Goal: Information Seeking & Learning: Learn about a topic

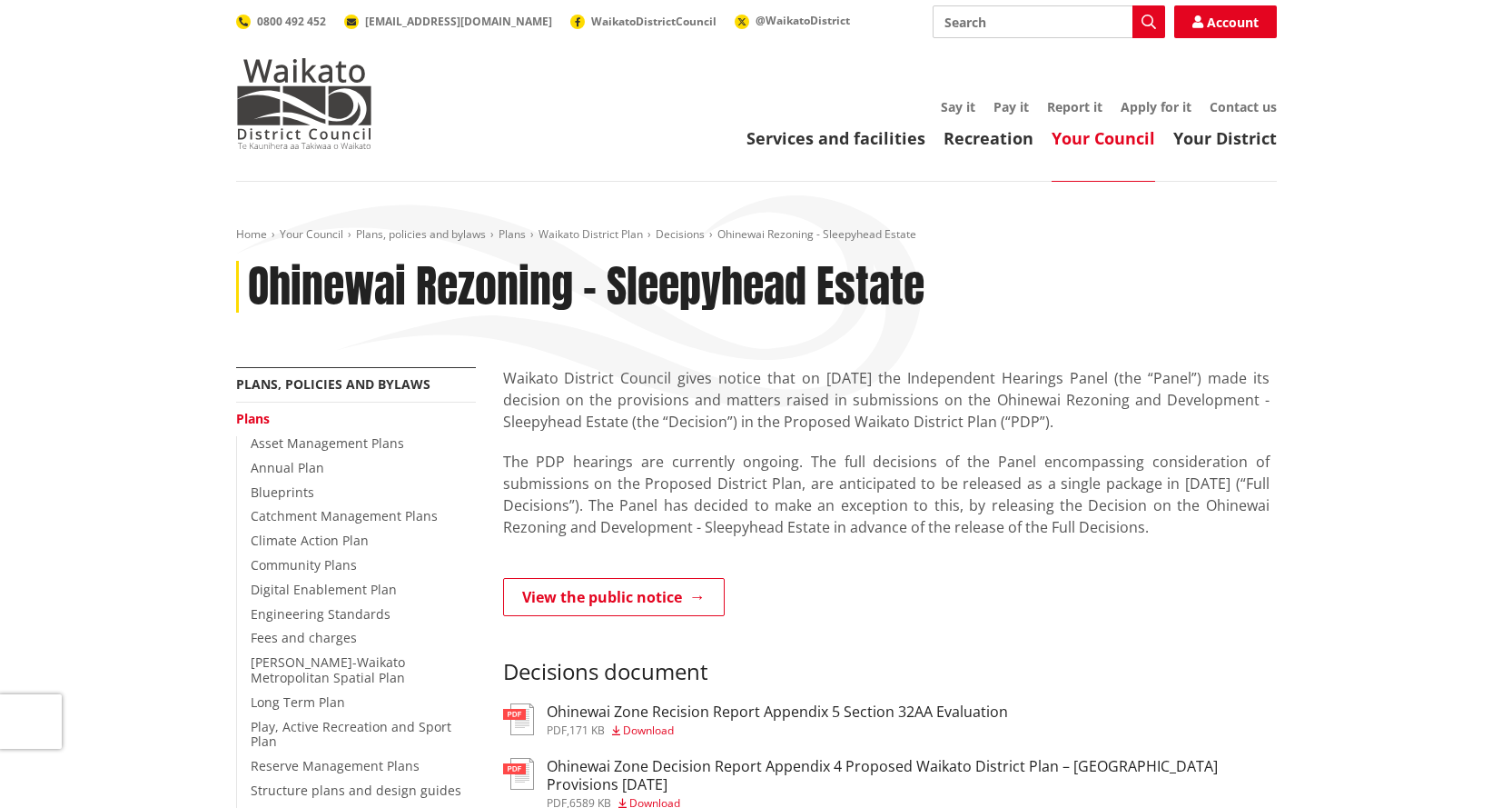
click at [738, 531] on p "The PDP hearings are currently ongoing. The full decisions of the Panel encompa…" at bounding box center [886, 505] width 767 height 109
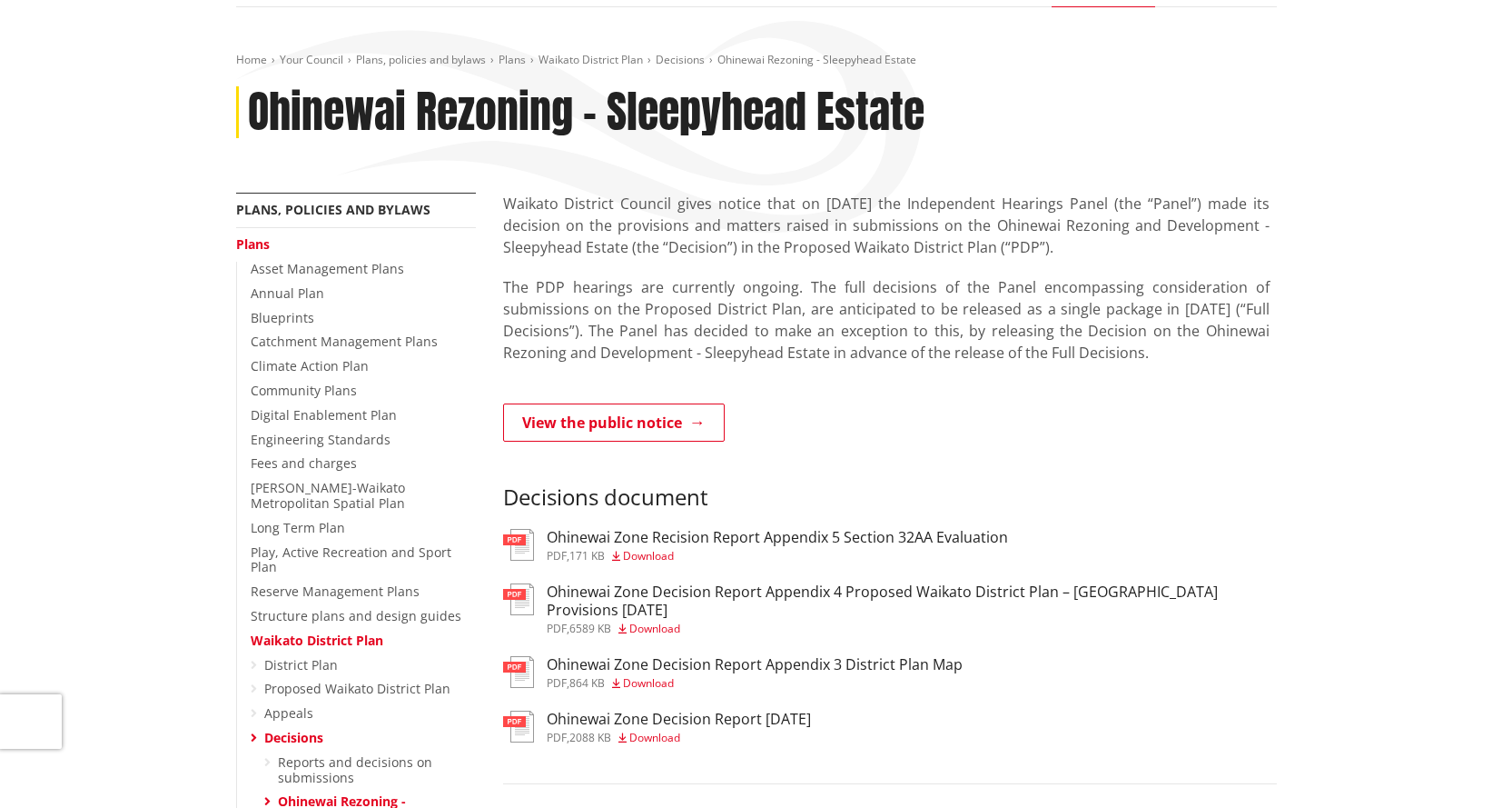
scroll to position [181, 0]
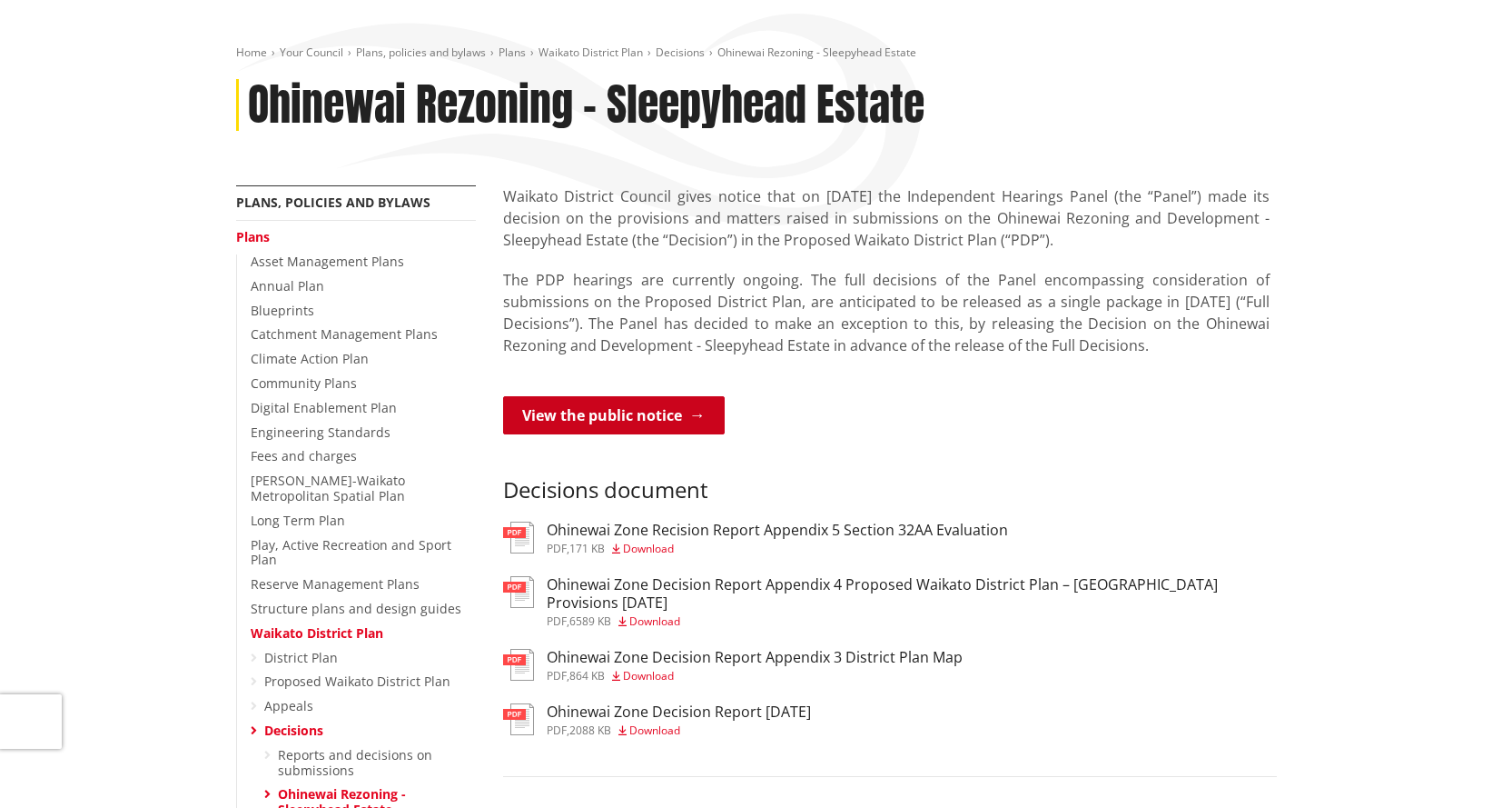
click at [683, 417] on link "View the public notice" at bounding box center [614, 415] width 222 height 38
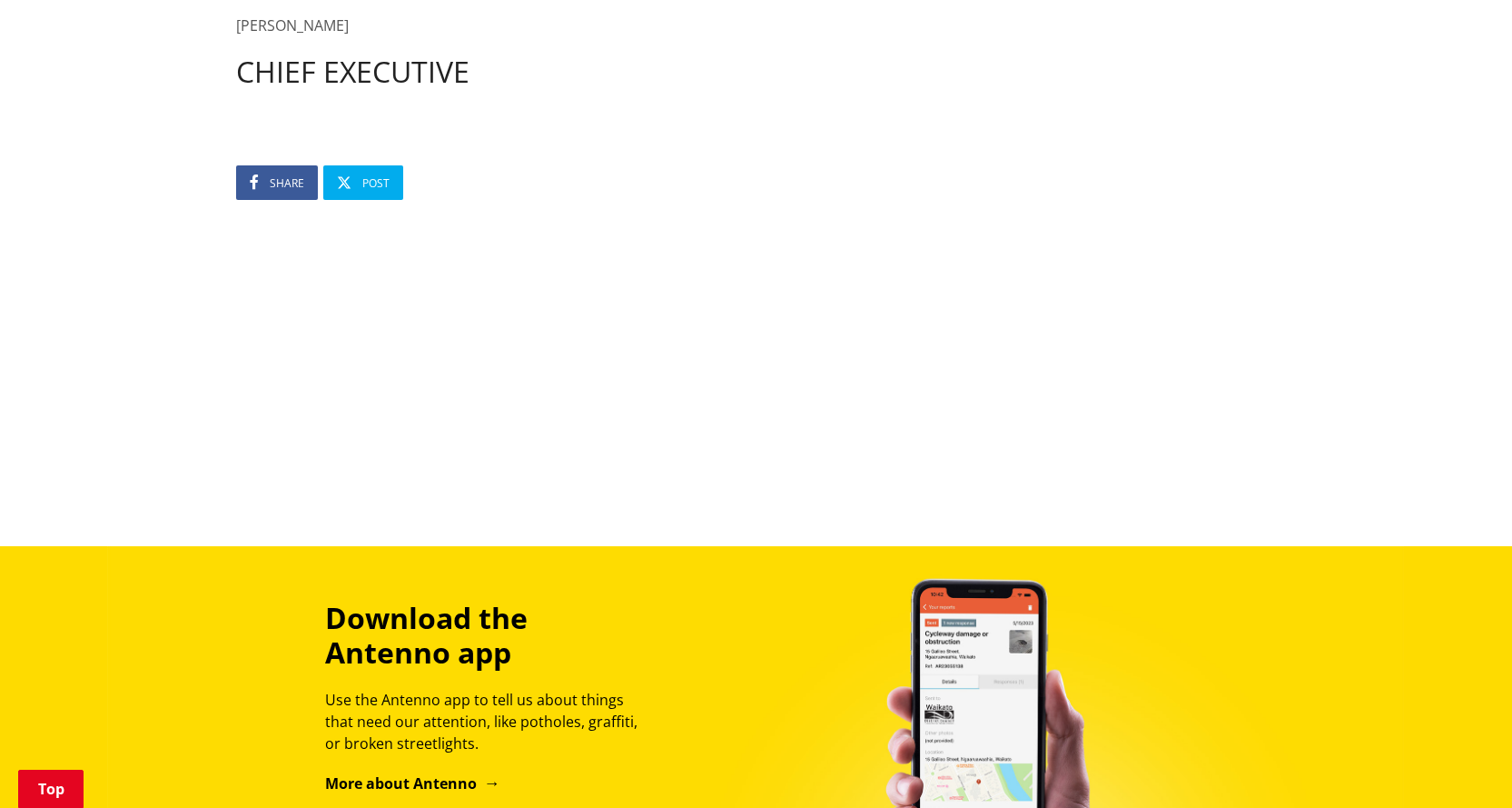
scroll to position [1363, 0]
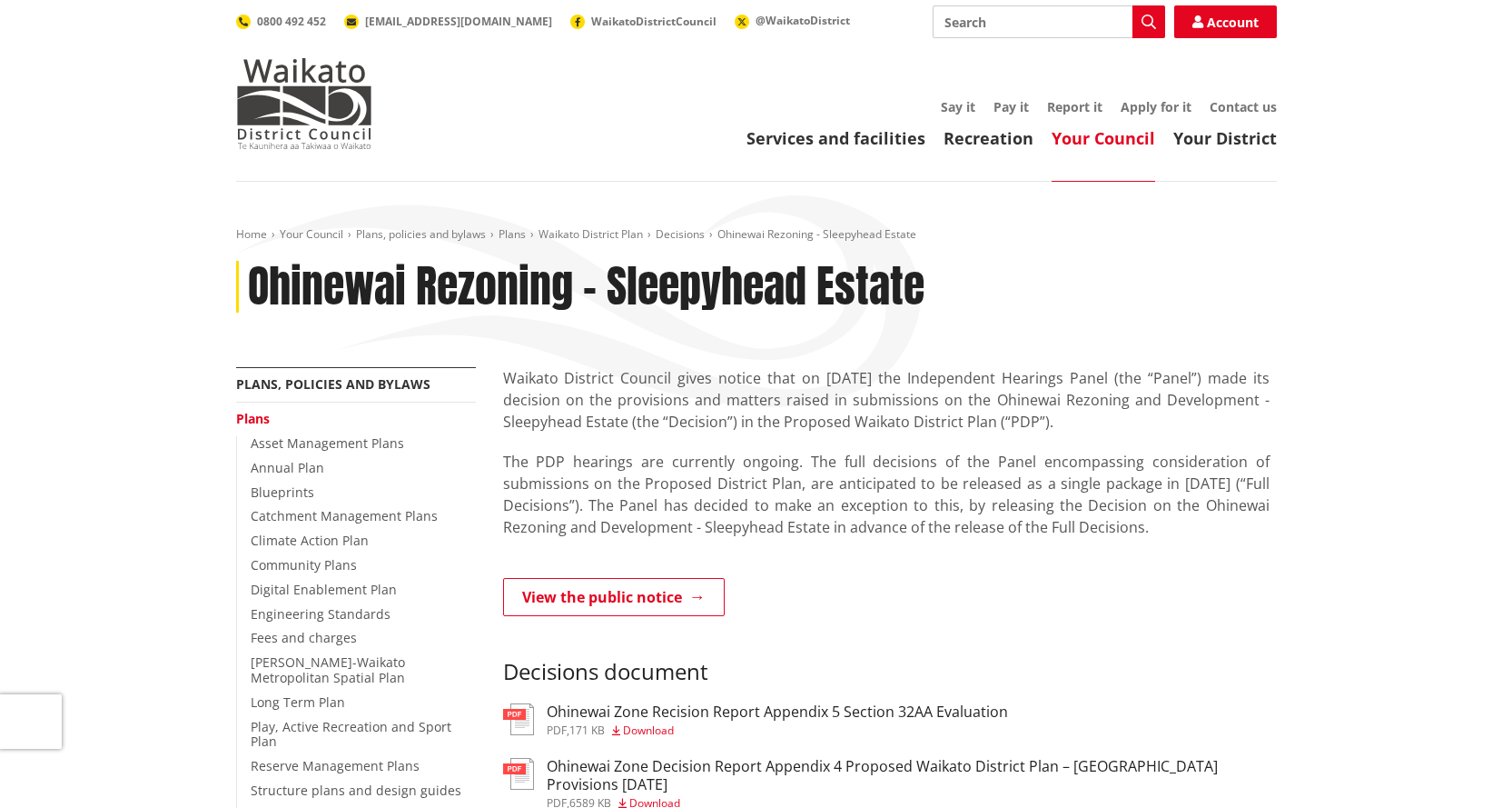
scroll to position [181, 0]
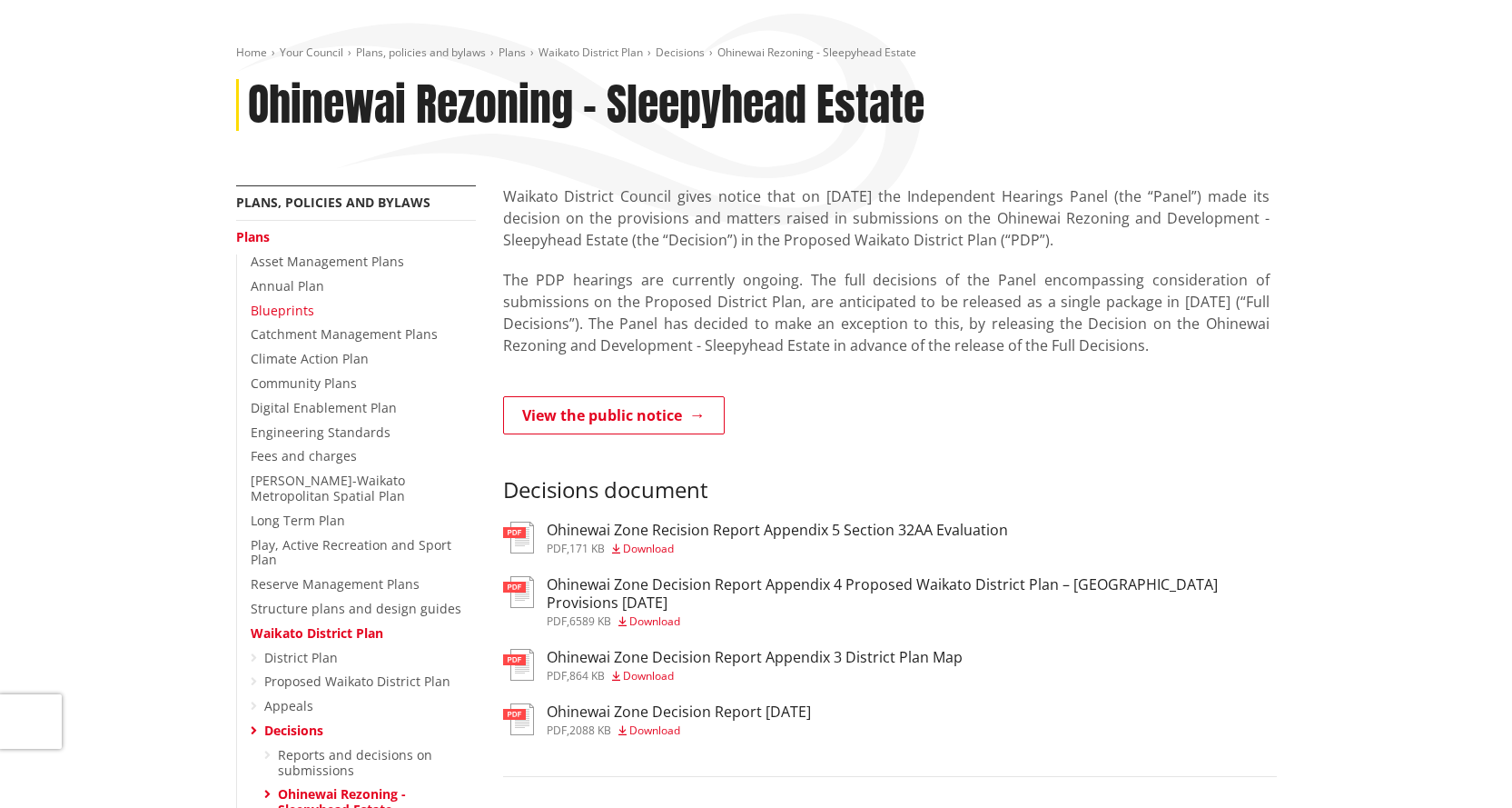
click at [285, 314] on link "Blueprints" at bounding box center [282, 310] width 63 height 17
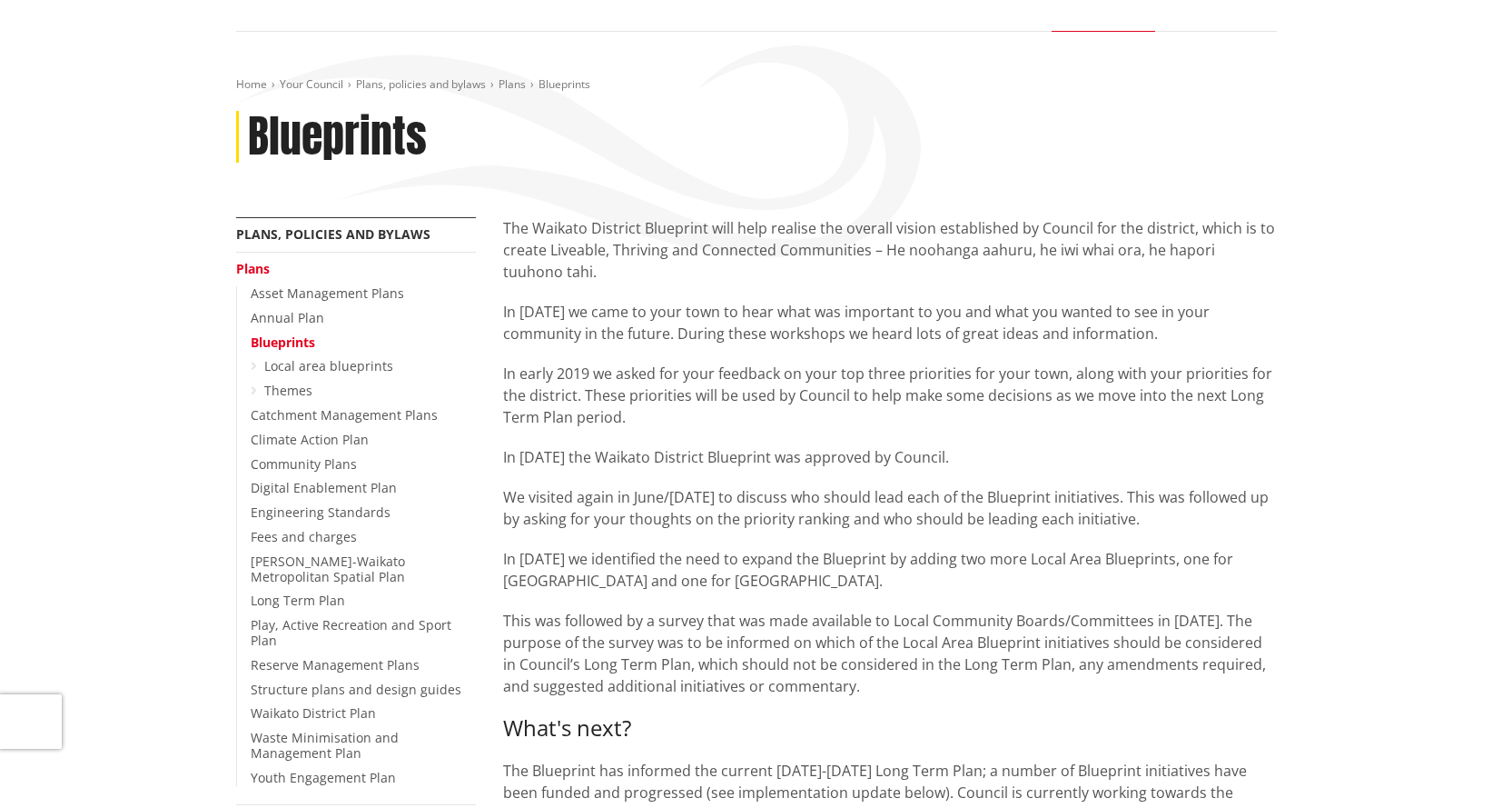
scroll to position [181, 0]
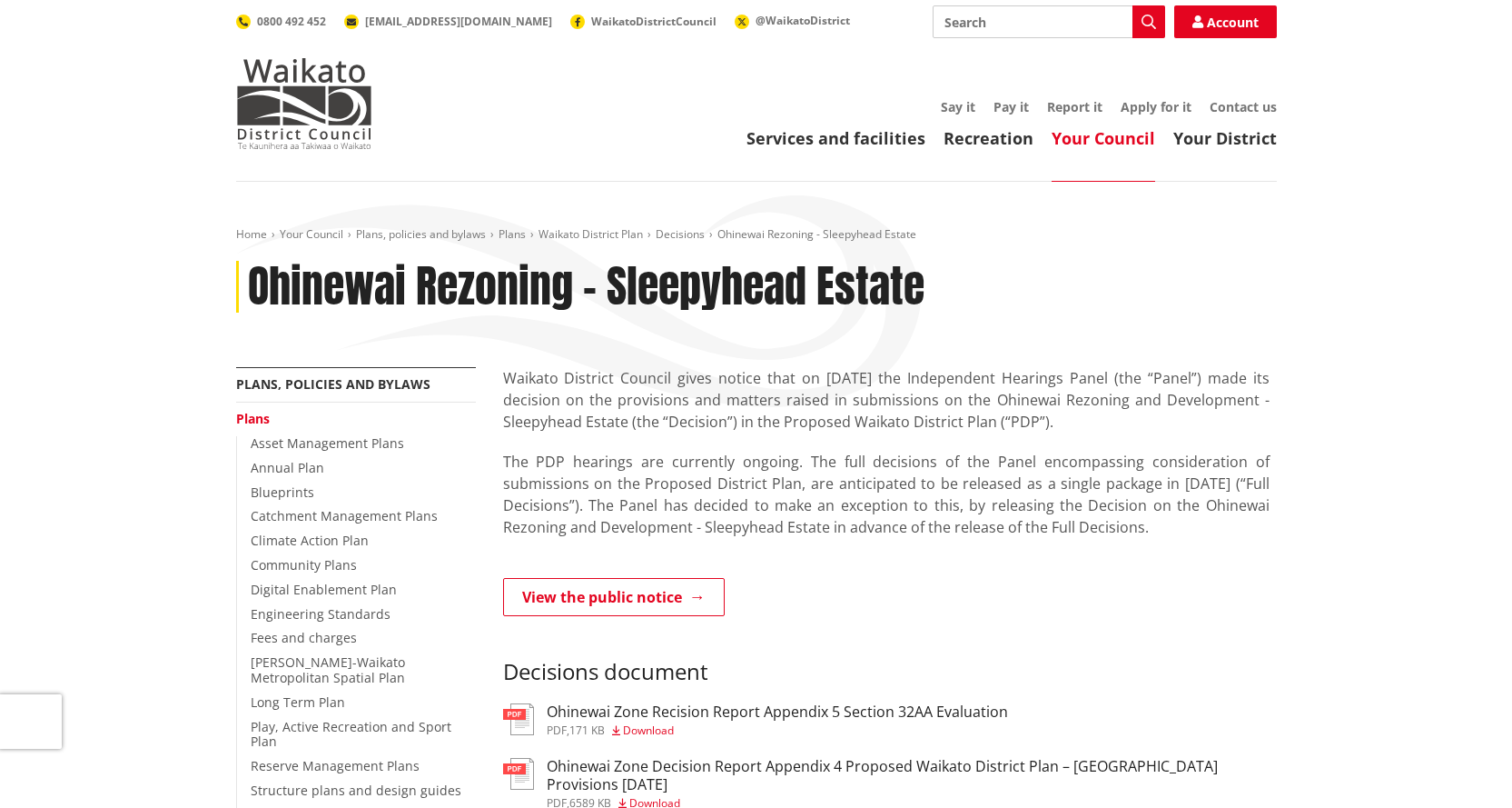
scroll to position [181, 0]
